Goal: Transaction & Acquisition: Purchase product/service

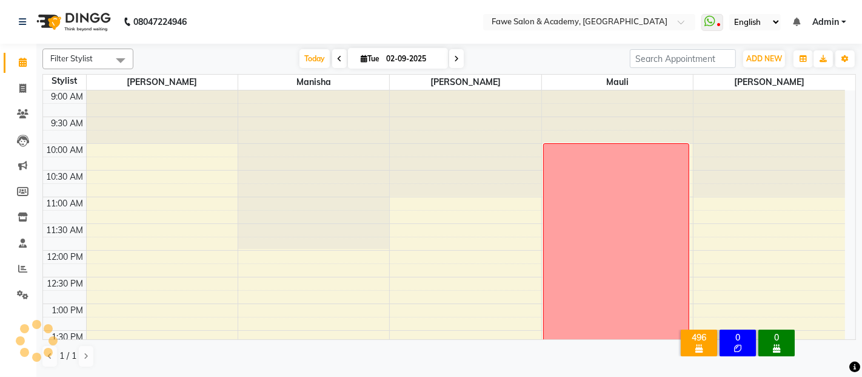
scroll to position [369, 0]
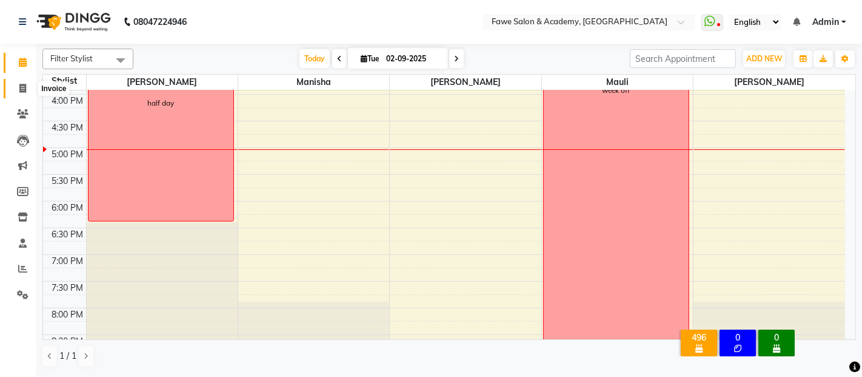
click at [21, 91] on icon at bounding box center [22, 88] width 7 height 9
select select "879"
select select "service"
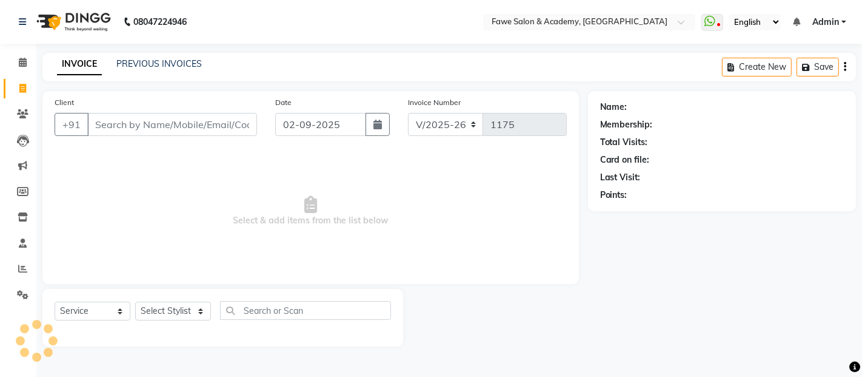
click at [98, 121] on input "Client" at bounding box center [172, 124] width 170 height 23
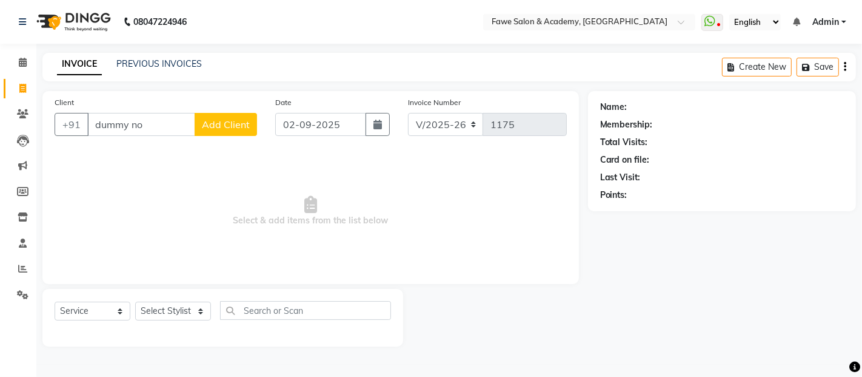
click at [152, 131] on input "dummy no" at bounding box center [141, 124] width 108 height 23
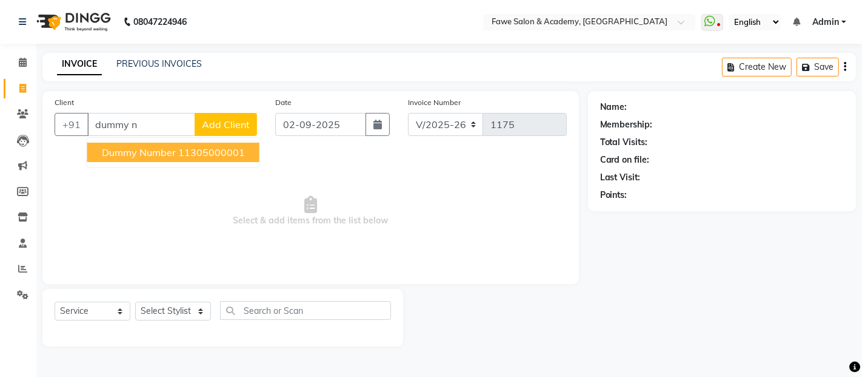
click at [116, 151] on span "dummy number" at bounding box center [139, 152] width 74 height 12
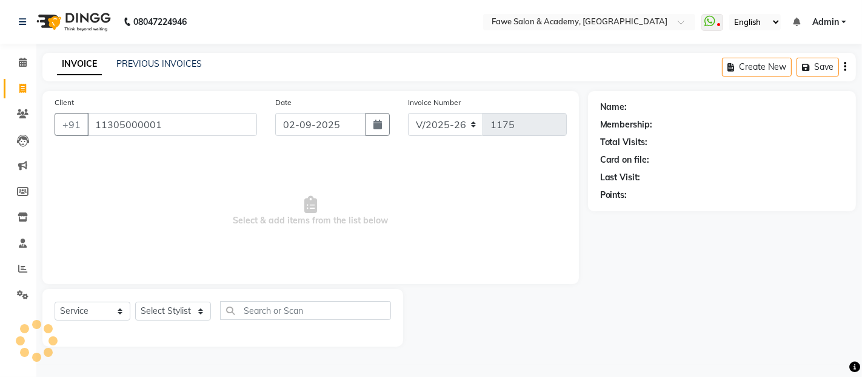
type input "11305000001"
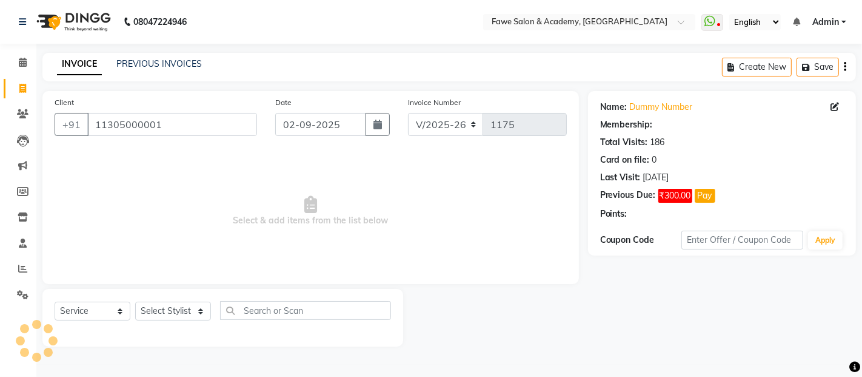
select select "1: Object"
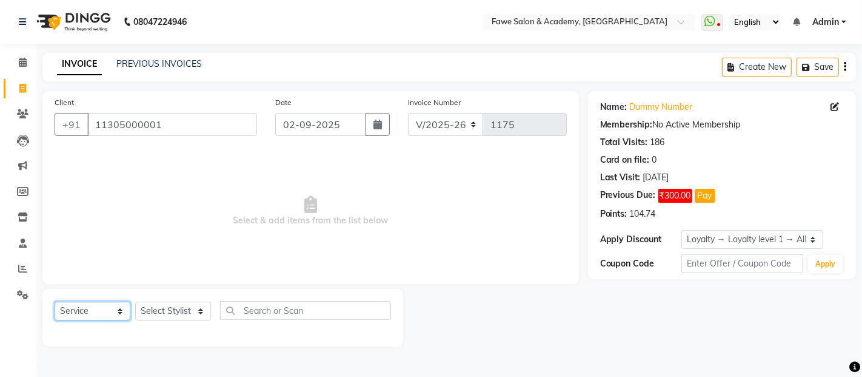
click at [121, 310] on select "Select Service Product Membership Package Voucher Prepaid Gift Card" at bounding box center [93, 310] width 76 height 19
click at [55, 301] on select "Select Service Product Membership Package Voucher Prepaid Gift Card" at bounding box center [93, 310] width 76 height 19
click at [173, 309] on select "Select Stylist [PERSON_NAME] [PERSON_NAME] [PERSON_NAME] [PERSON_NAME]" at bounding box center [173, 310] width 76 height 19
select select "82869"
click at [135, 301] on select "Select Stylist [PERSON_NAME] [PERSON_NAME] [PERSON_NAME] [PERSON_NAME]" at bounding box center [173, 310] width 76 height 19
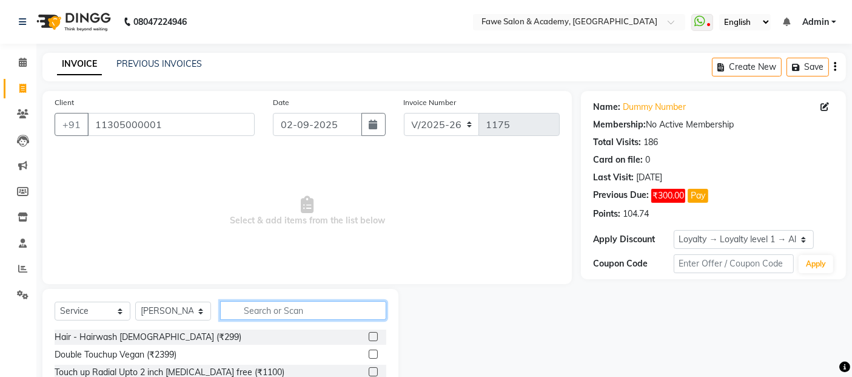
click at [268, 309] on input "text" at bounding box center [303, 310] width 166 height 19
type input "eye"
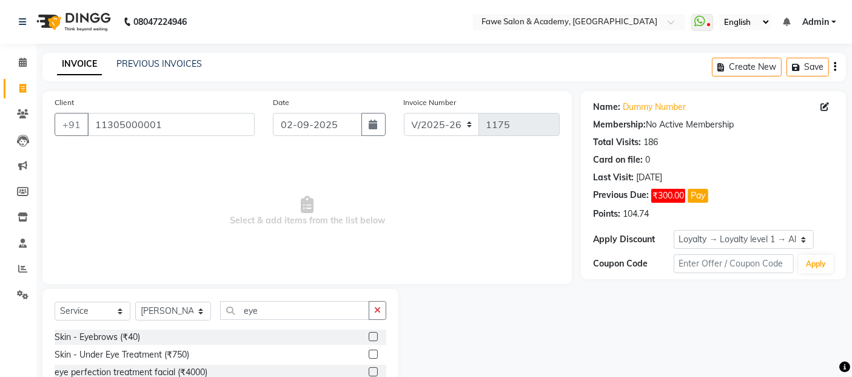
click at [373, 334] on label at bounding box center [373, 336] width 9 height 9
click at [373, 334] on input "checkbox" at bounding box center [373, 337] width 8 height 8
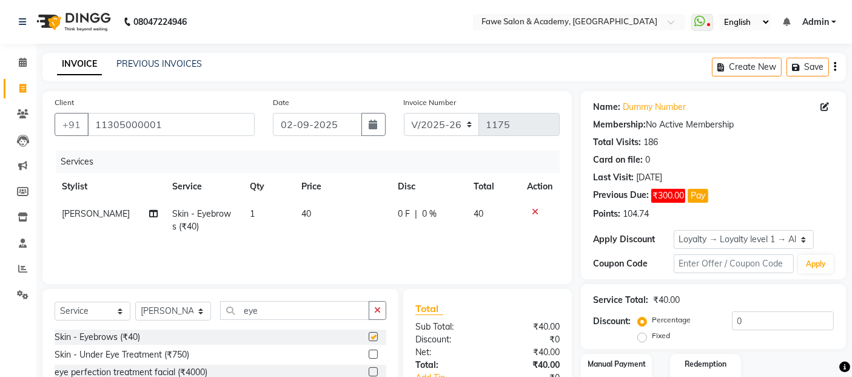
checkbox input "false"
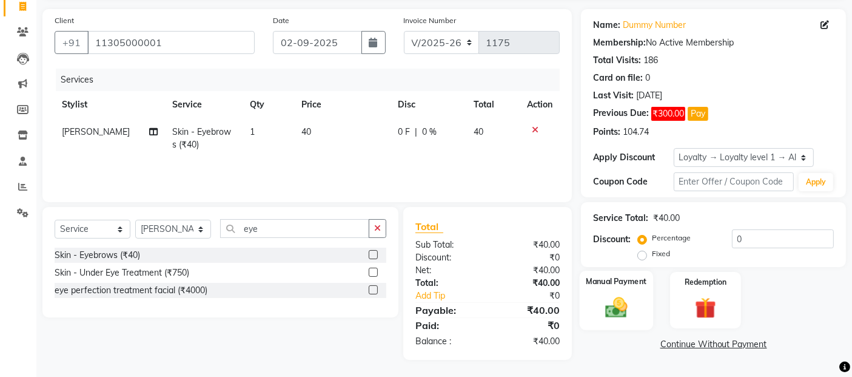
click at [625, 310] on img at bounding box center [616, 306] width 36 height 25
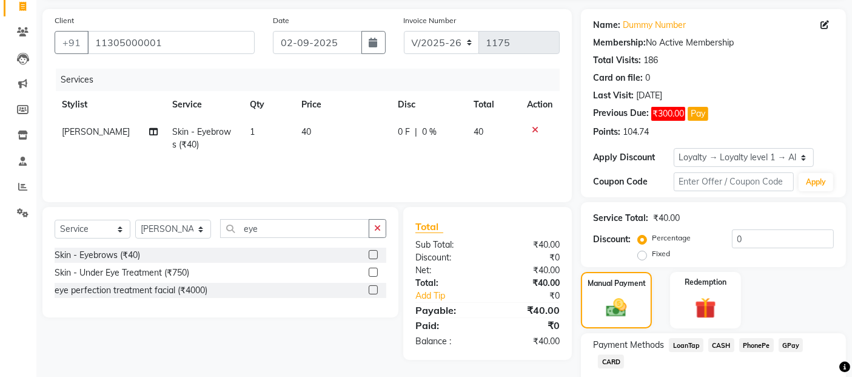
click at [787, 341] on span "GPay" at bounding box center [790, 345] width 25 height 14
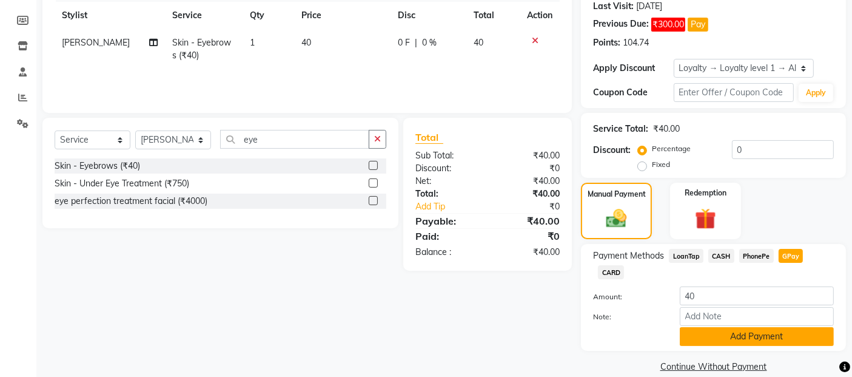
click at [749, 327] on button "Add Payment" at bounding box center [757, 336] width 154 height 19
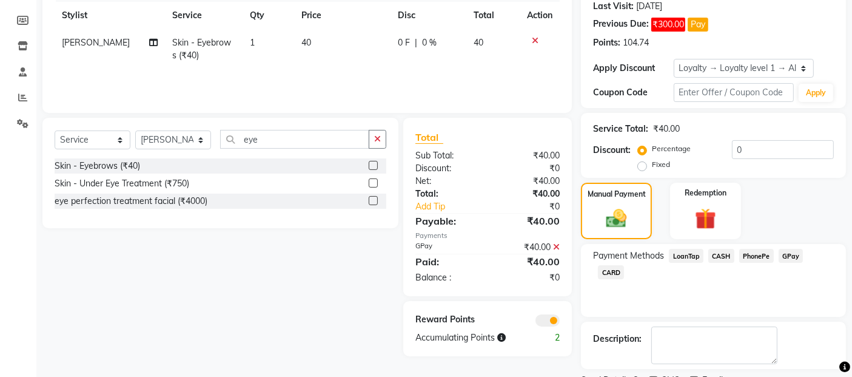
scroll to position [221, 0]
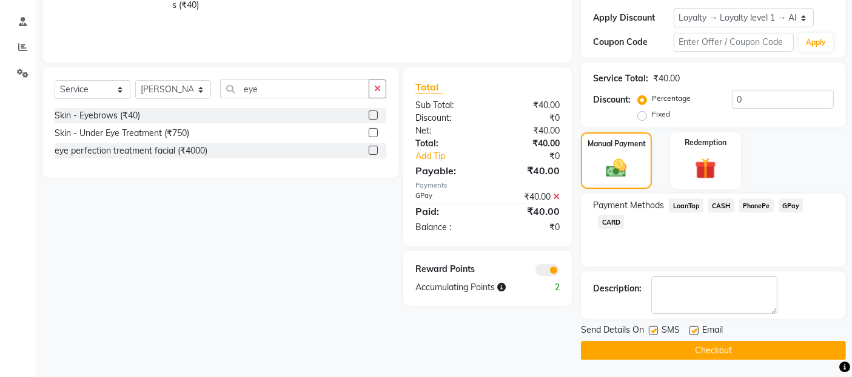
click at [546, 270] on span at bounding box center [547, 270] width 24 height 12
click at [560, 272] on input "checkbox" at bounding box center [560, 272] width 0 height 0
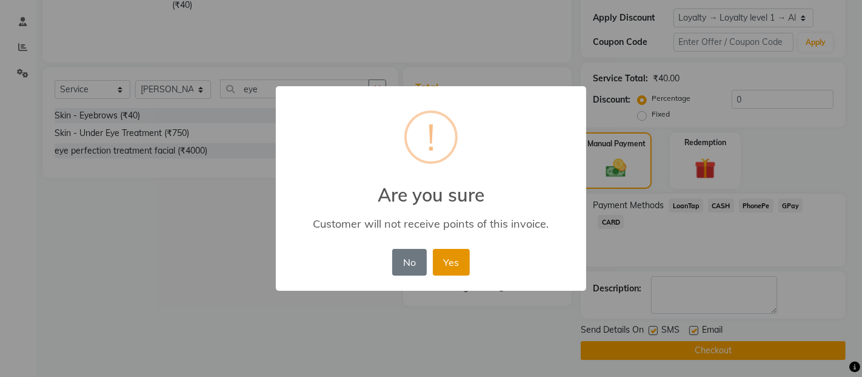
click at [435, 253] on button "Yes" at bounding box center [451, 262] width 37 height 27
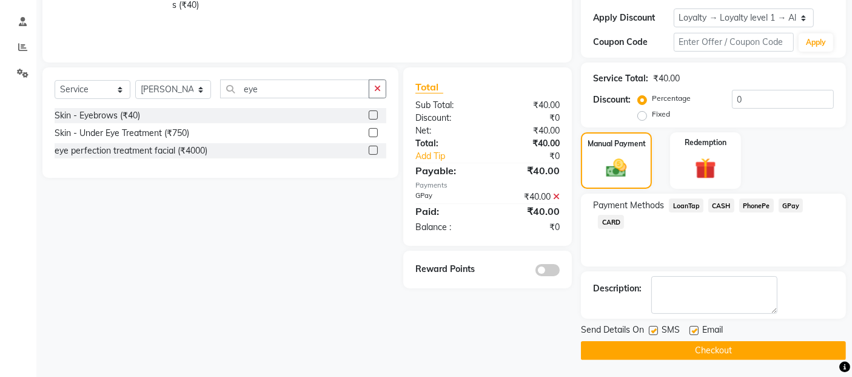
click at [748, 352] on button "Checkout" at bounding box center [713, 350] width 265 height 19
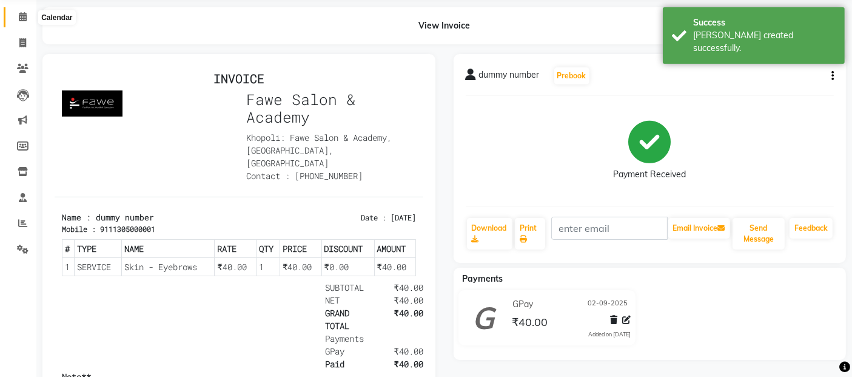
click at [20, 13] on icon at bounding box center [23, 16] width 8 height 9
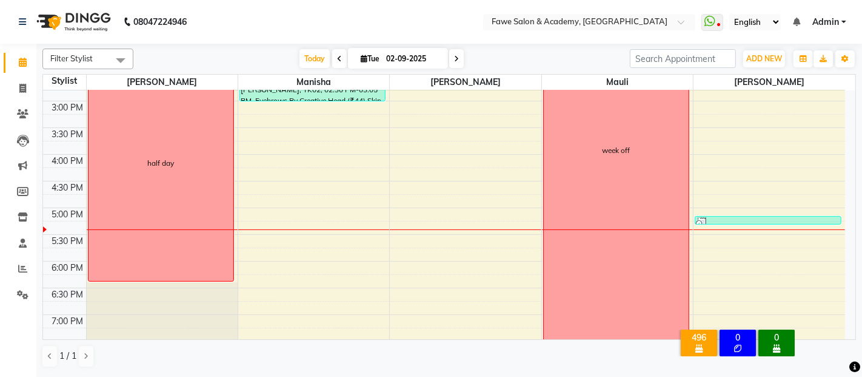
scroll to position [489, 0]
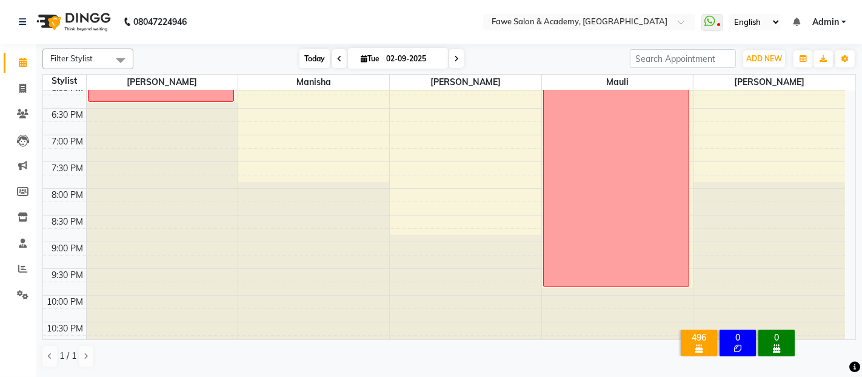
click at [320, 60] on span "Today" at bounding box center [315, 58] width 30 height 19
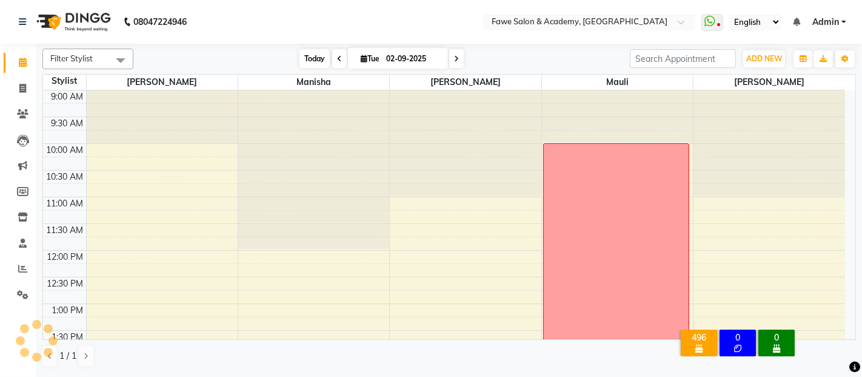
scroll to position [423, 0]
